Goal: Task Accomplishment & Management: Complete application form

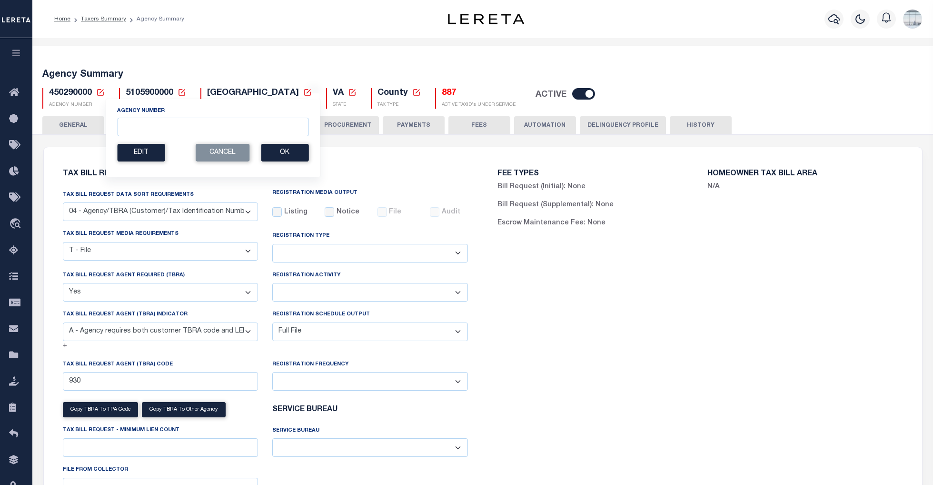
select select "28"
select select "22"
select select "true"
select select "9"
select select "1"
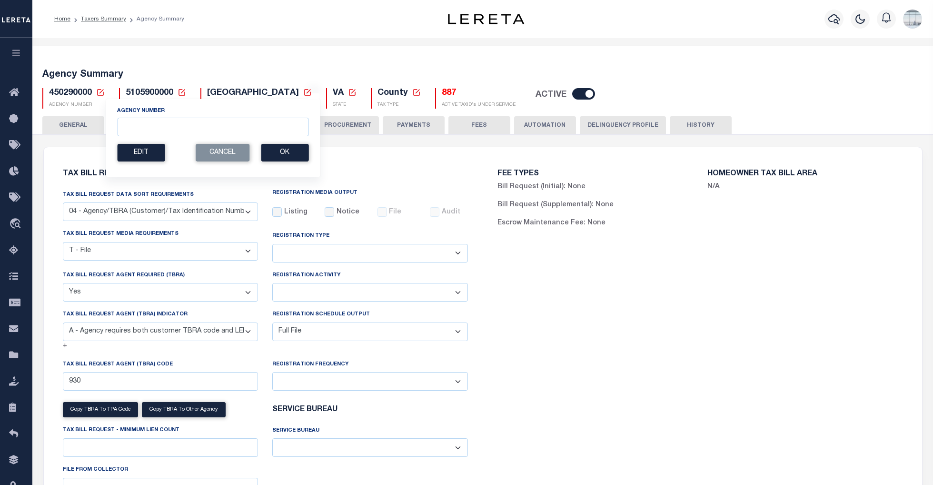
select select
select select "100"
click at [136, 128] on input "Agency Number" at bounding box center [212, 127] width 191 height 19
type input "130540000"
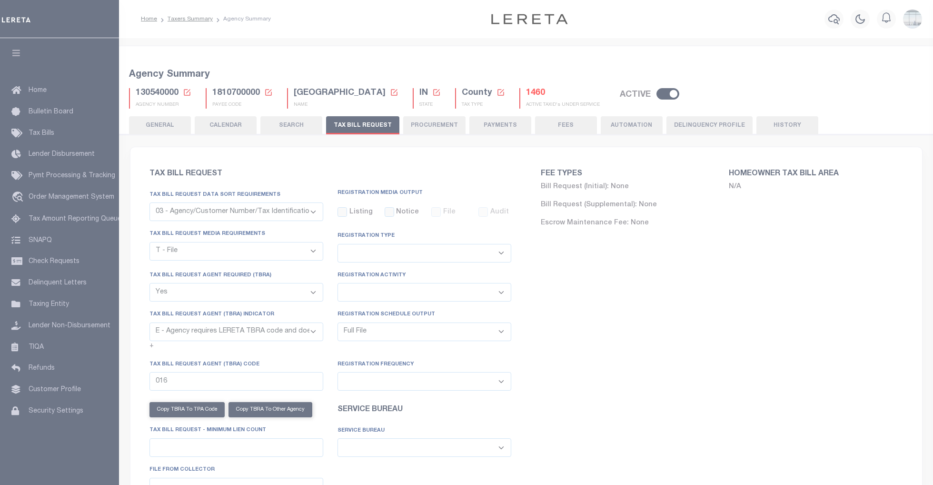
select select "27"
select select "22"
select select "true"
select select "13"
select select "1"
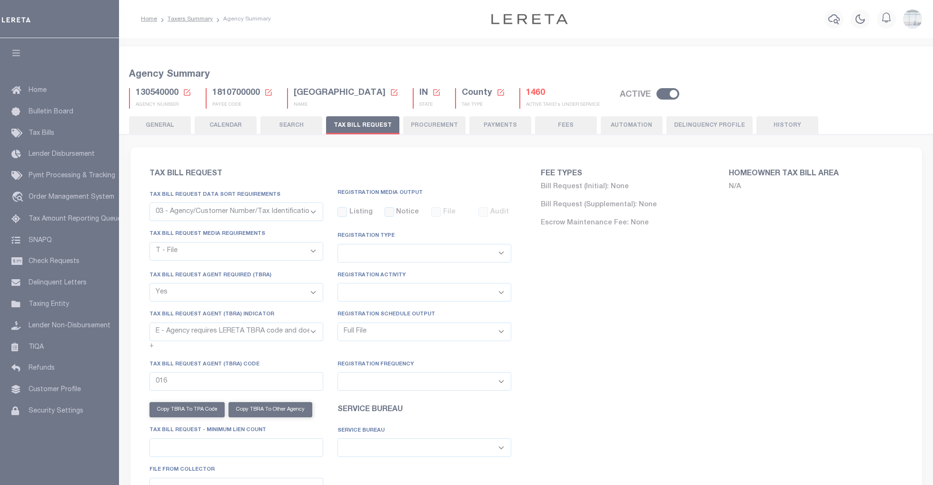
select select
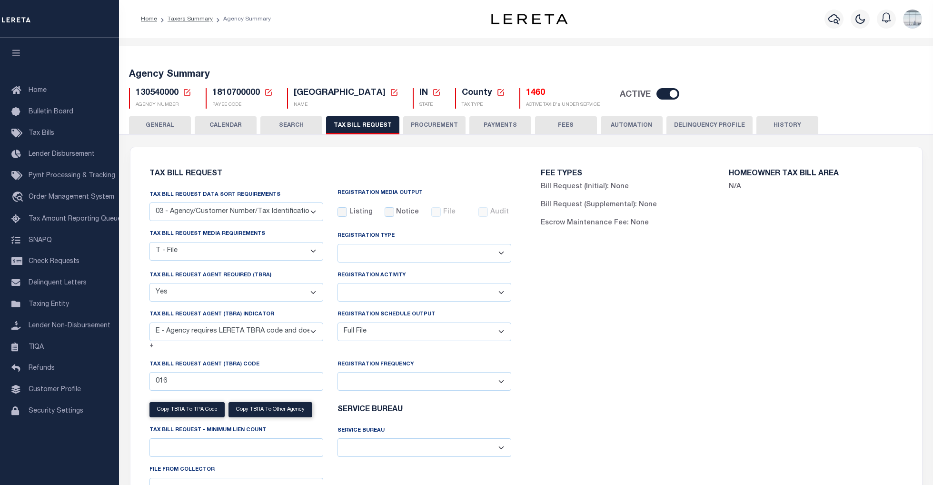
click at [185, 90] on icon at bounding box center [187, 92] width 9 height 9
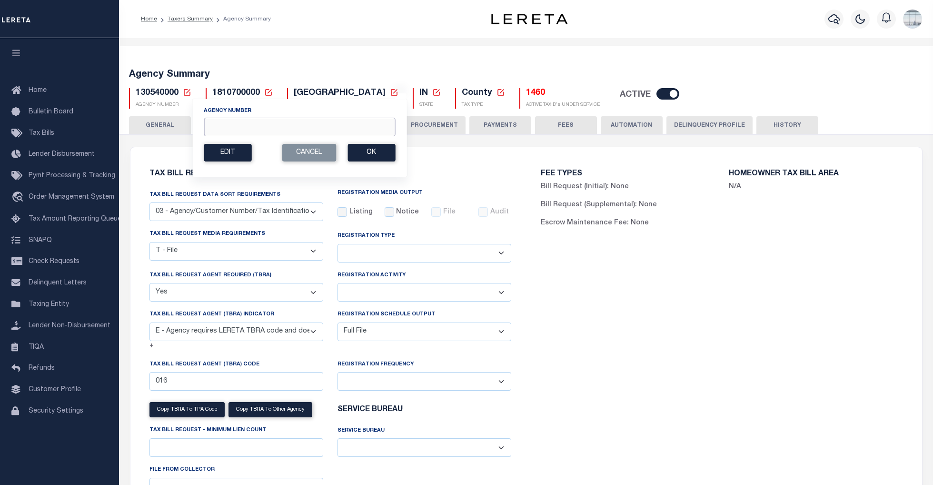
click at [218, 122] on input "Agency Number" at bounding box center [299, 127] width 191 height 19
type input "130850000"
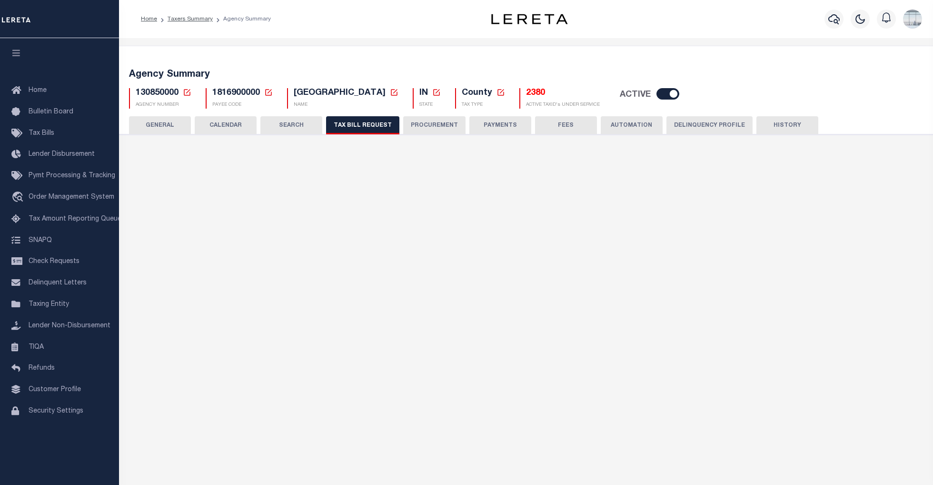
select select "27"
select select "22"
select select "true"
select select "13"
select select "1"
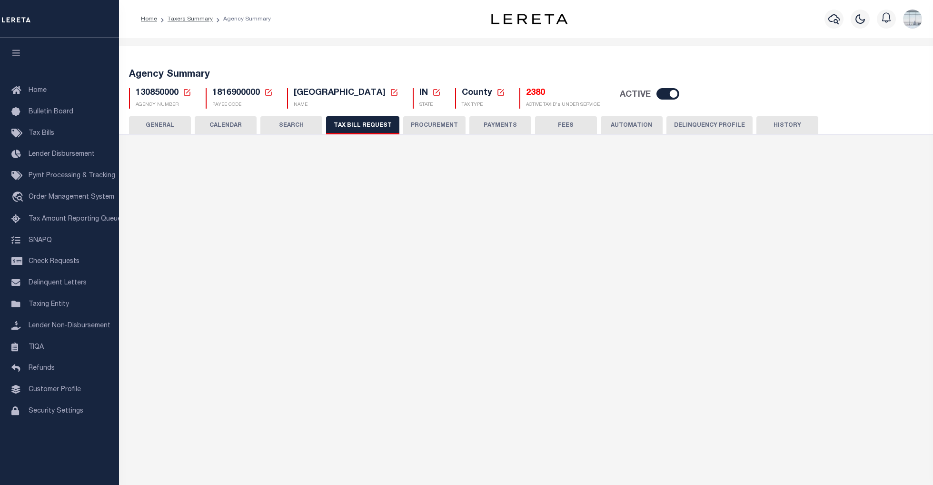
type input "00034"
select select
select select "1"
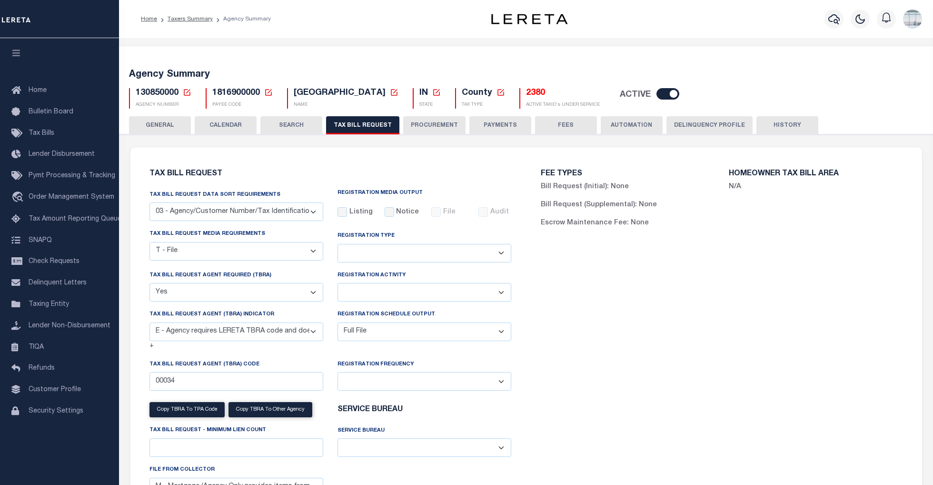
click at [187, 92] on icon at bounding box center [187, 92] width 9 height 9
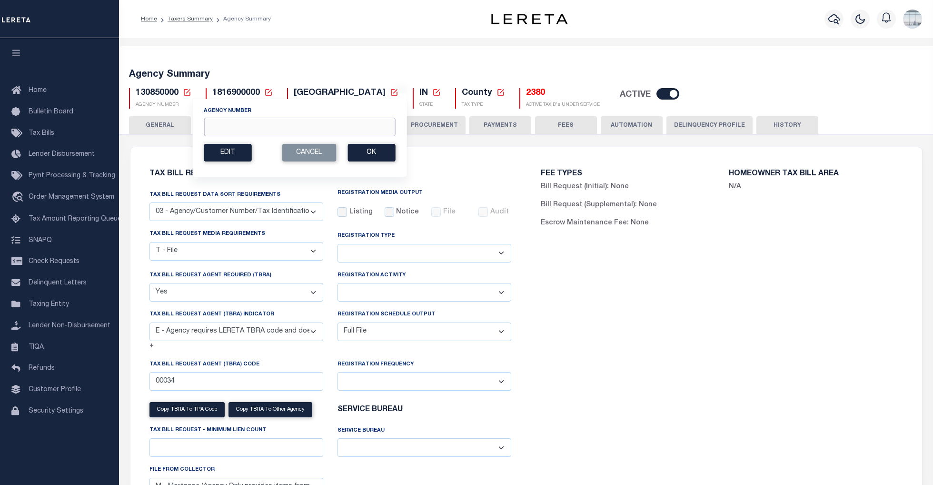
click at [219, 124] on input "Agency Number" at bounding box center [299, 127] width 191 height 19
type input "310220204"
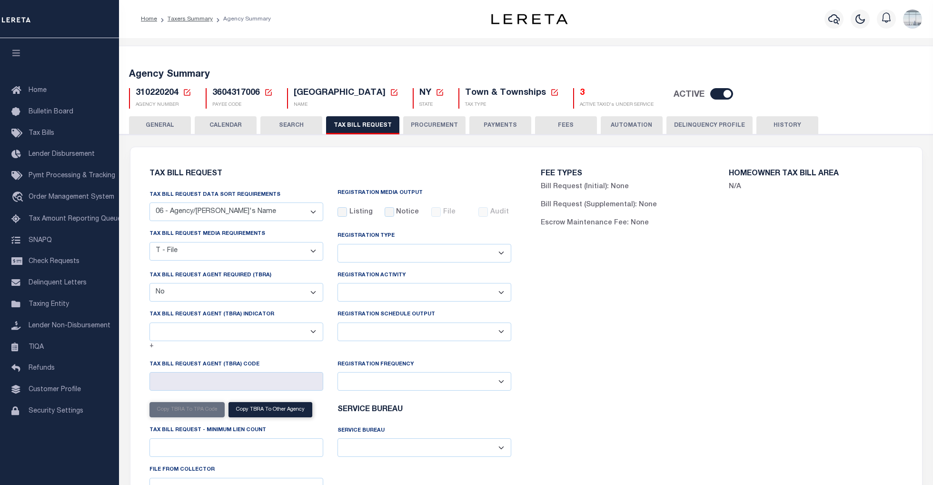
select select "29"
select select "22"
select select "false"
select select
